Goal: Obtain resource: Download file/media

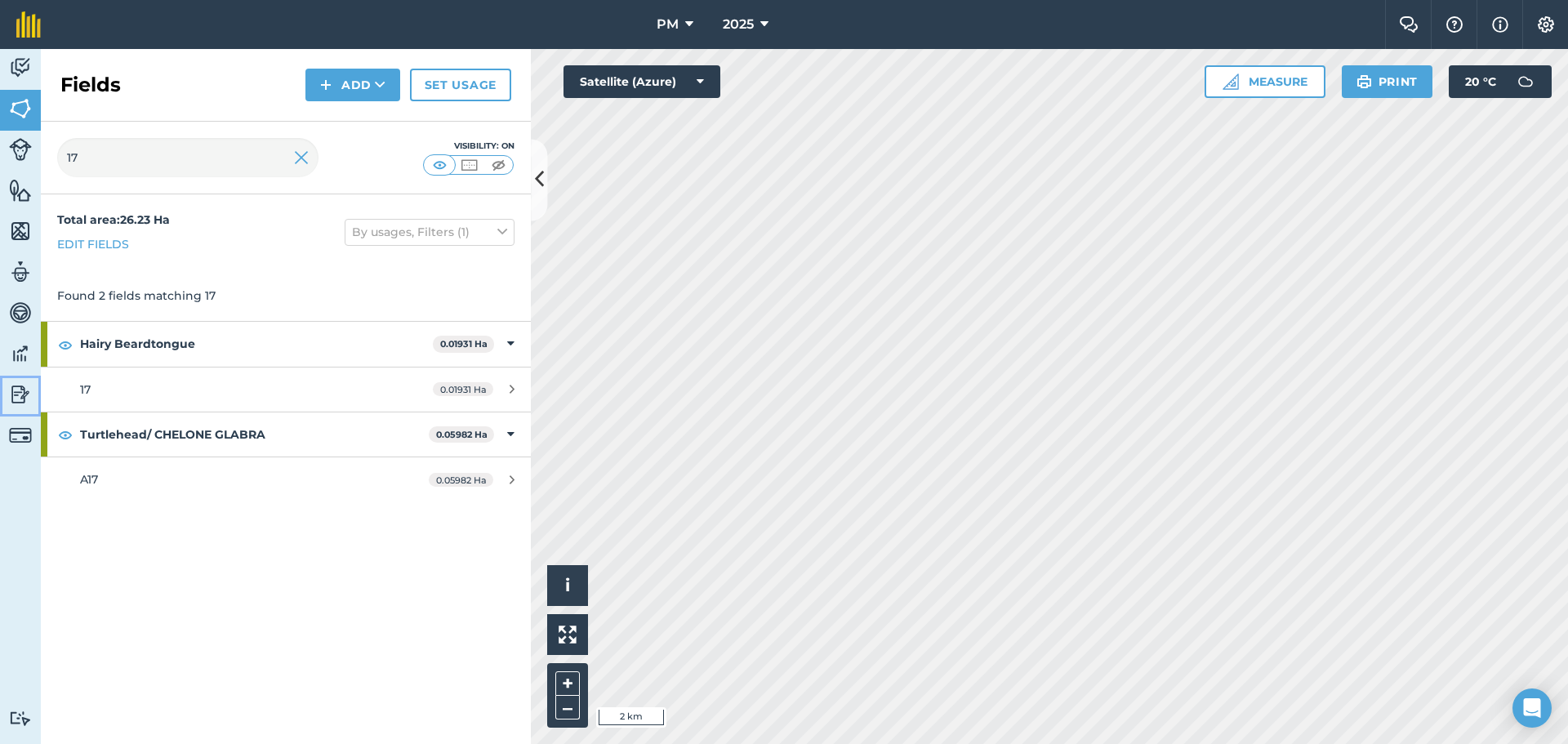
click at [22, 385] on img at bounding box center [20, 394] width 23 height 24
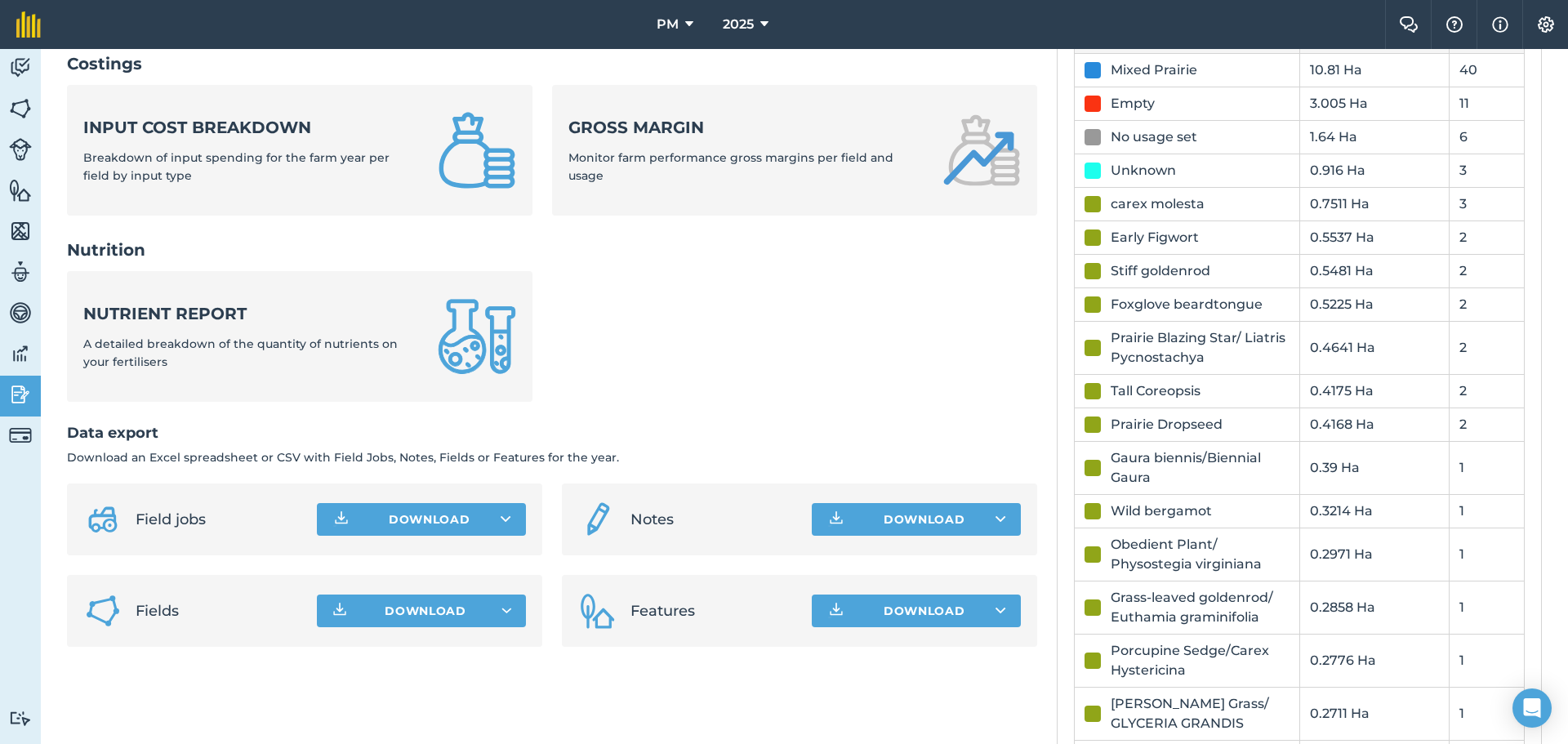
scroll to position [653, 0]
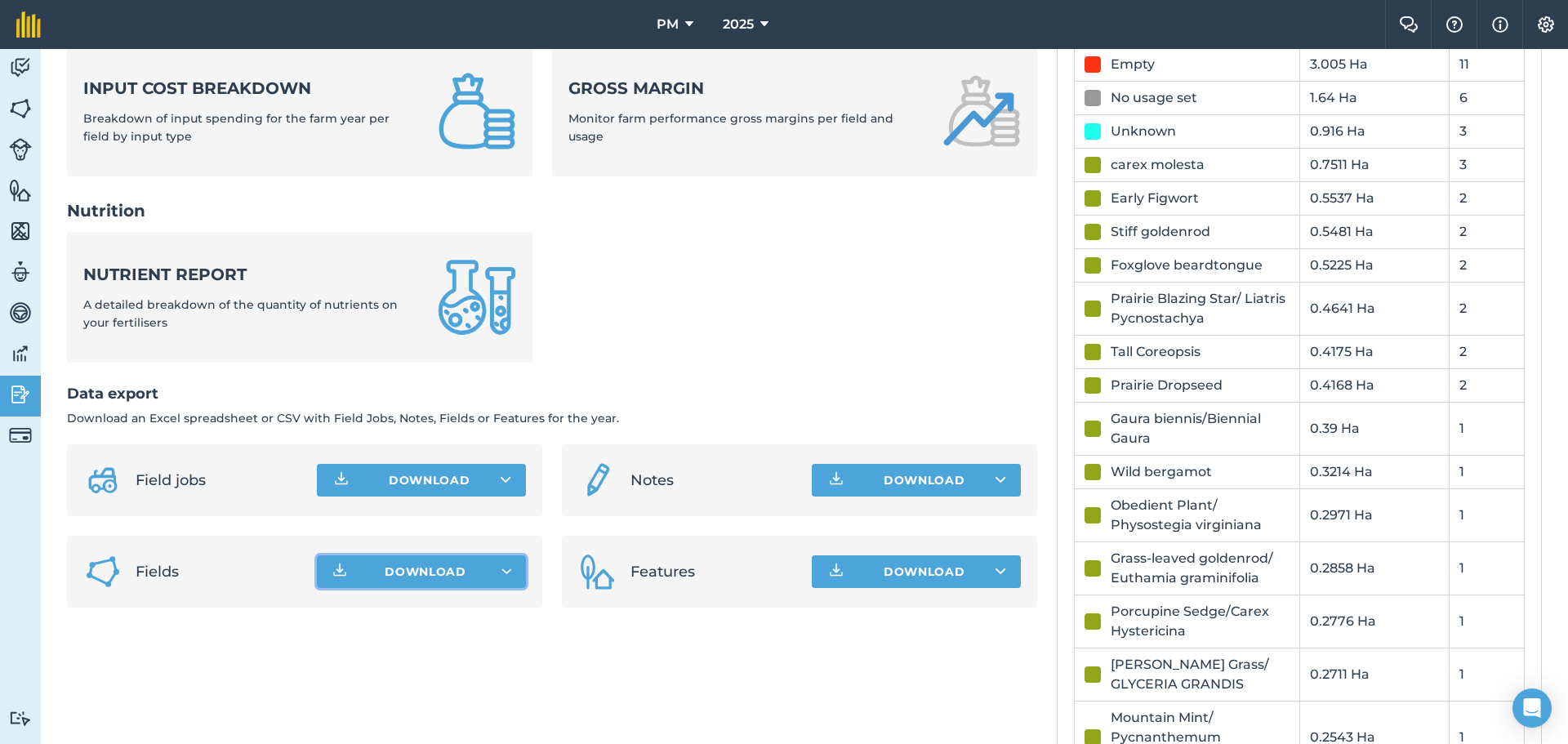
click at [479, 578] on button "Download" at bounding box center [421, 572] width 209 height 33
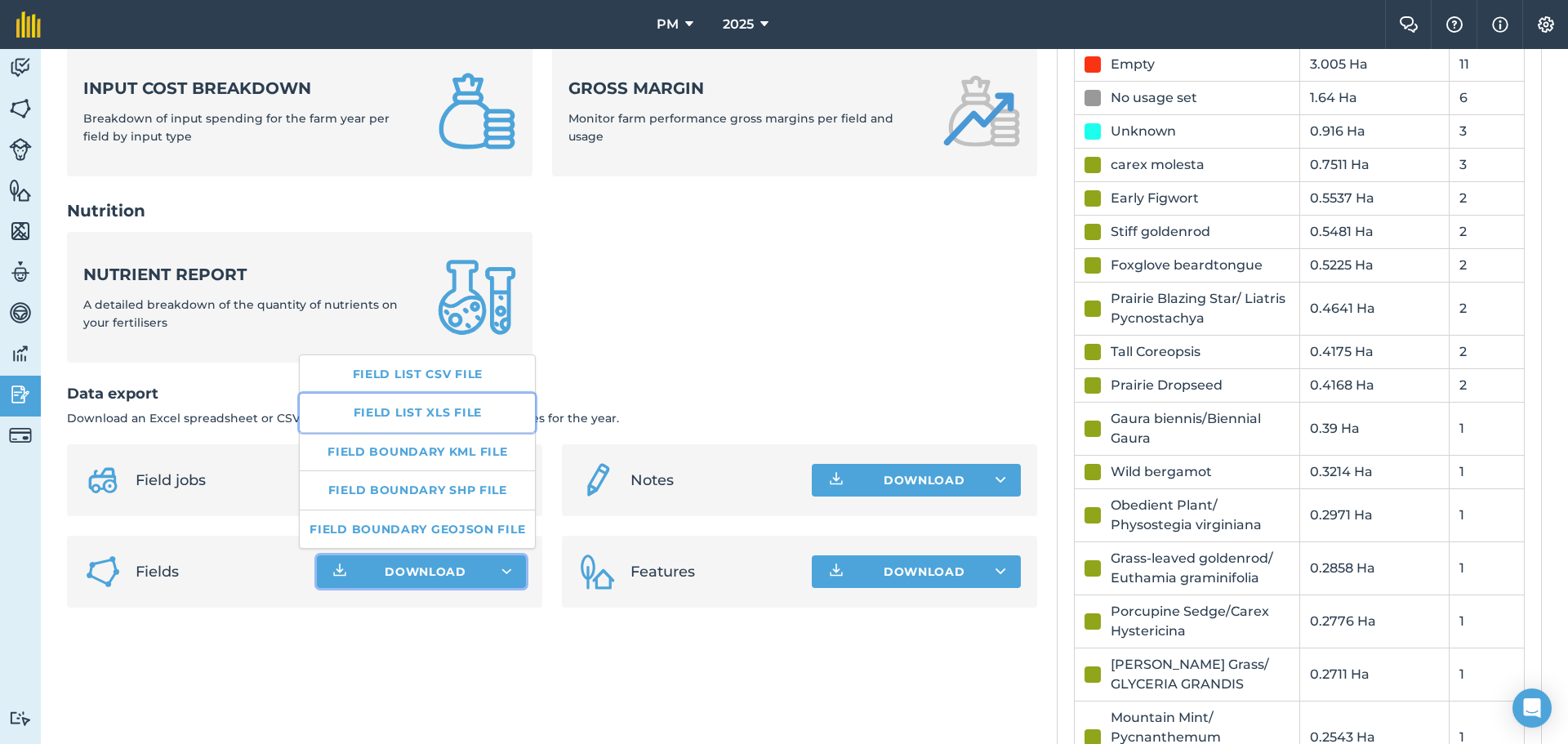
click at [439, 412] on link "Field list XLS file" at bounding box center [417, 413] width 235 height 38
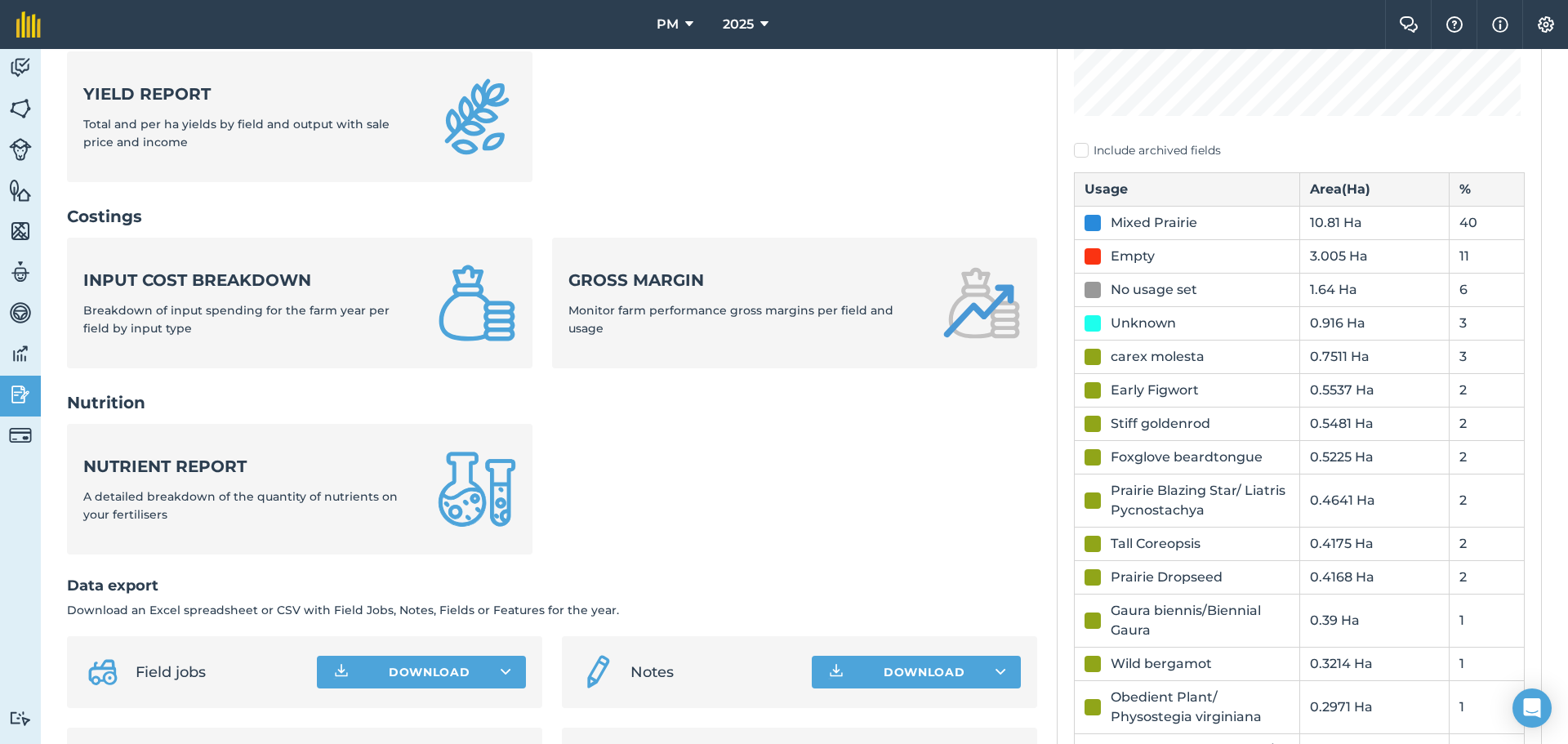
scroll to position [327, 0]
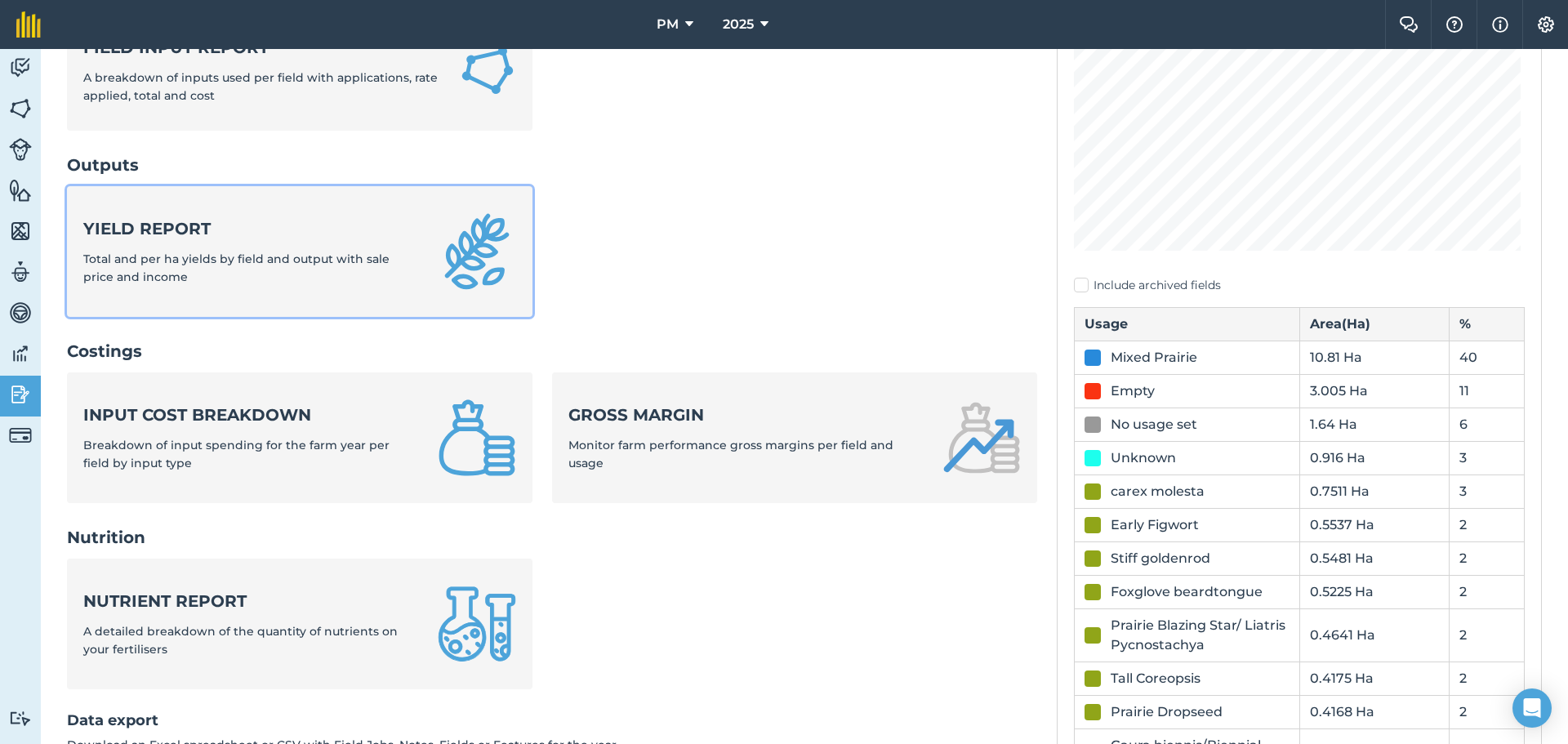
click at [218, 234] on strong "Yield report" at bounding box center [251, 228] width 335 height 23
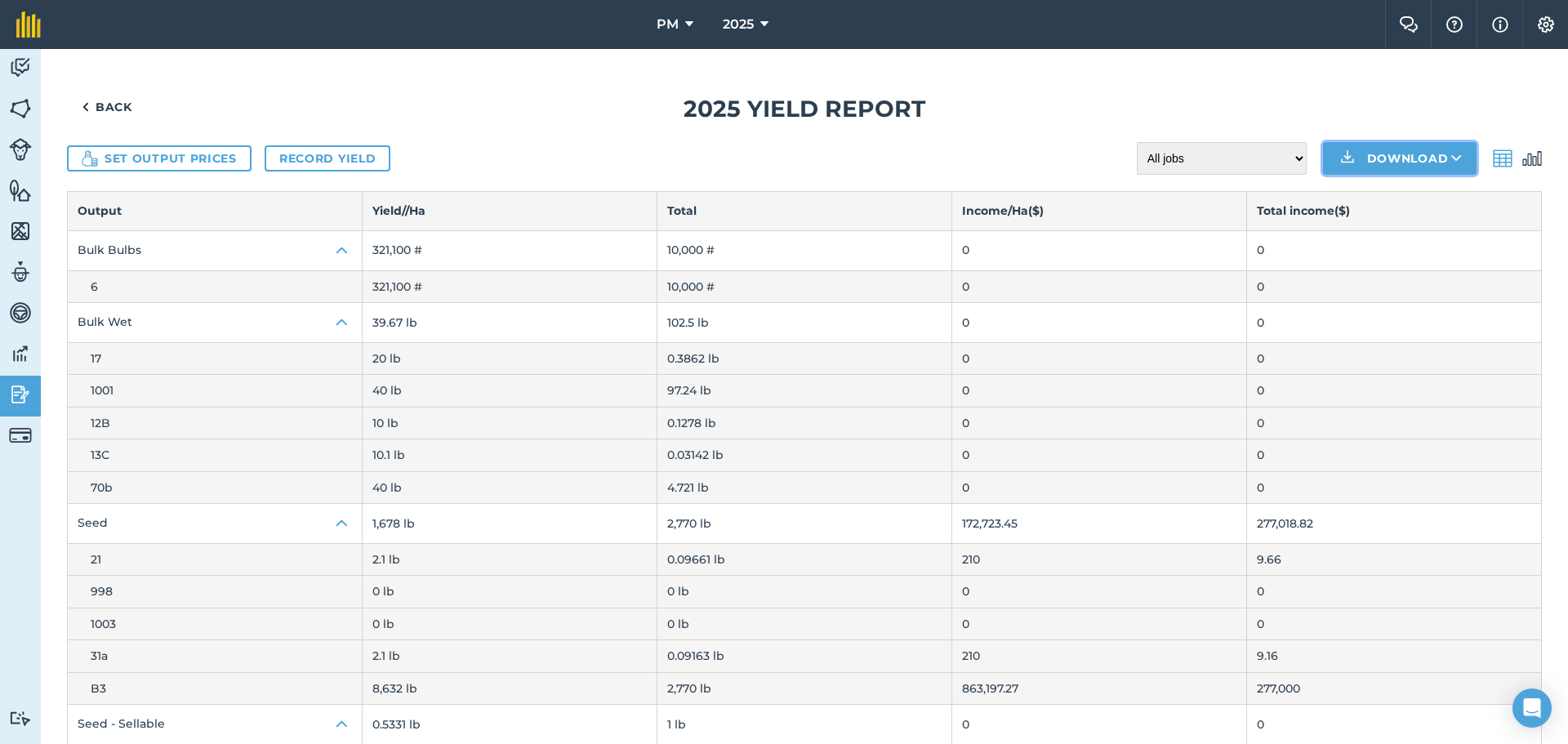
click at [1361, 167] on button "Download" at bounding box center [1400, 158] width 154 height 33
click at [1388, 225] on link "XLS" at bounding box center [1400, 232] width 148 height 36
